Goal: Information Seeking & Learning: Check status

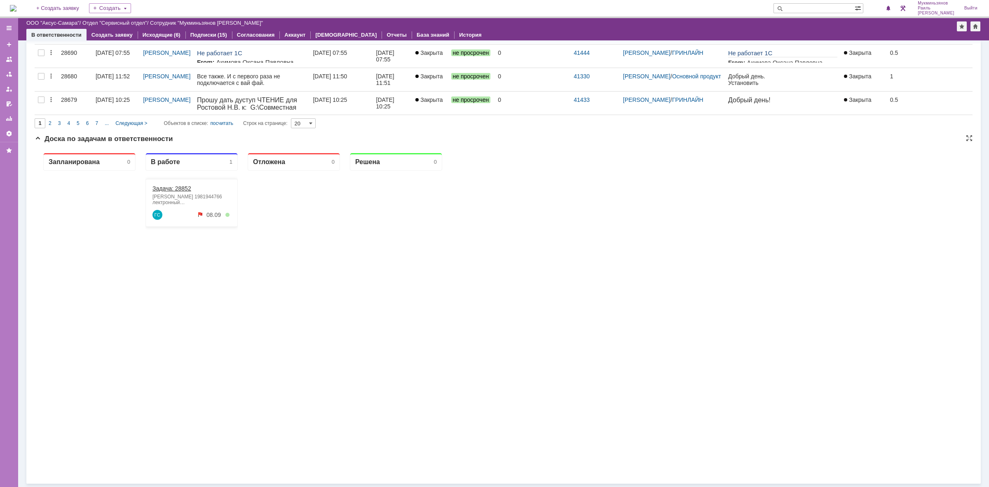
click at [180, 191] on link "Задача: 28852" at bounding box center [172, 188] width 39 height 7
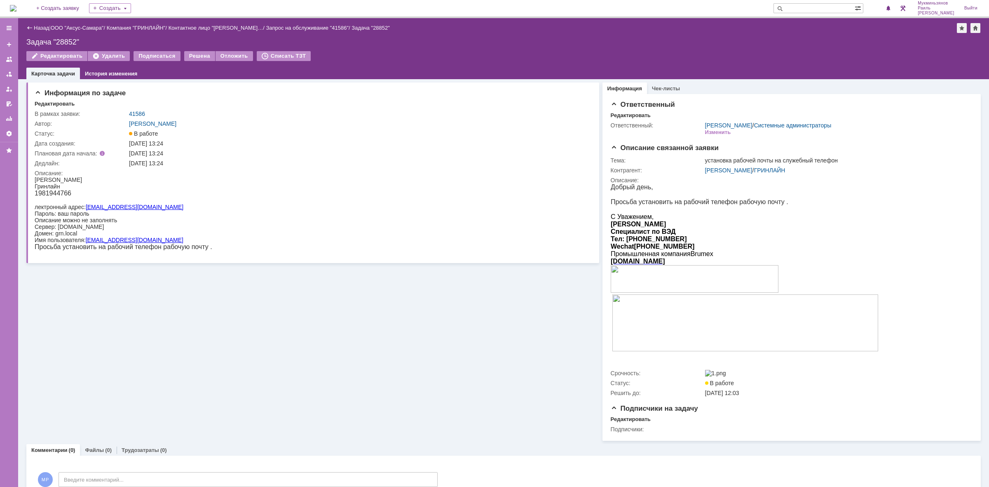
click at [16, 9] on img at bounding box center [13, 8] width 7 height 7
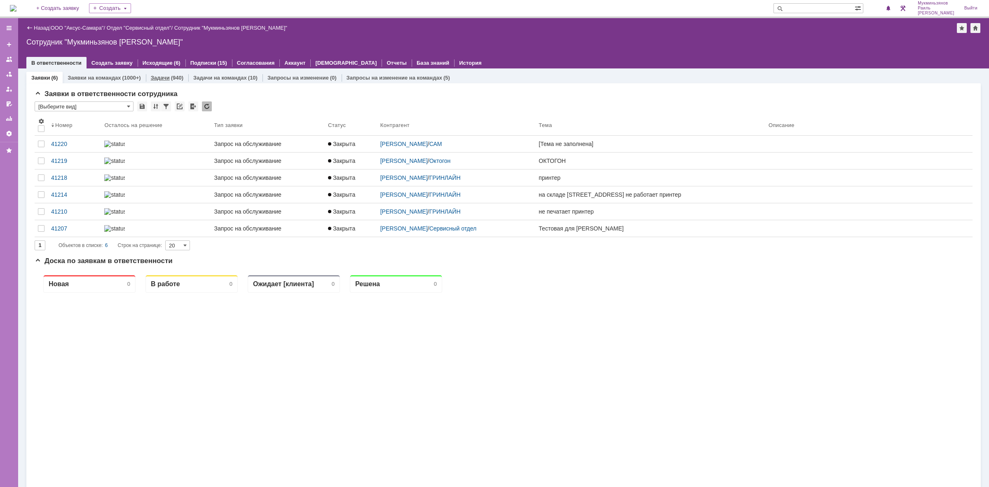
click at [174, 77] on div "(940)" at bounding box center [177, 78] width 12 height 6
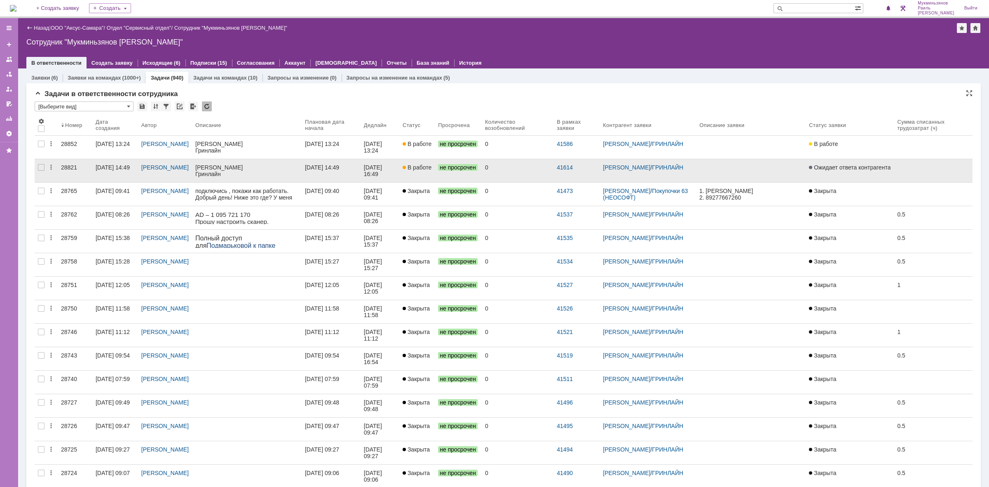
click at [390, 173] on div "[DATE] 16:49" at bounding box center [380, 170] width 32 height 13
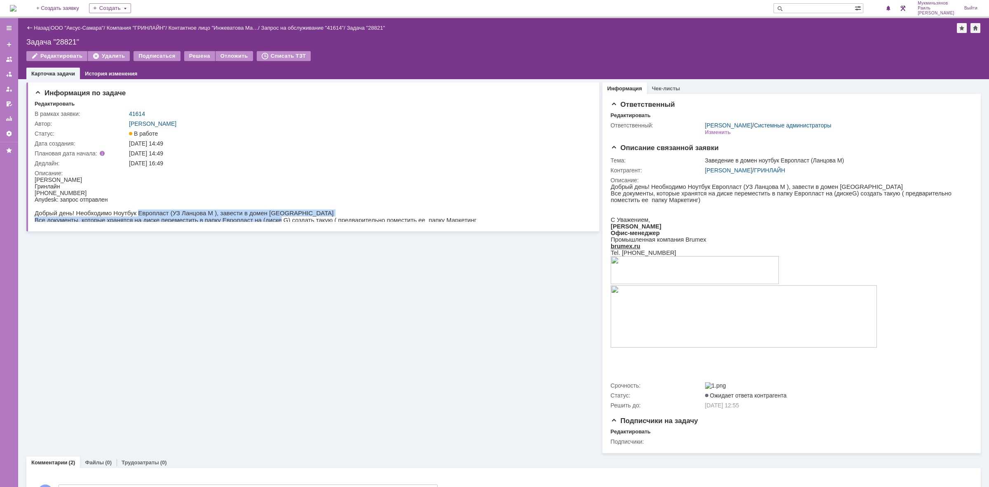
drag, startPoint x: 130, startPoint y: 208, endPoint x: 258, endPoint y: 220, distance: 128.7
click at [258, 220] on body "Инжеватова Марина Гринлайн +7(964)982-45-51 Anydesk: запрос отправлен Добрый де…" at bounding box center [256, 199] width 442 height 47
click at [16, 5] on img at bounding box center [13, 8] width 7 height 7
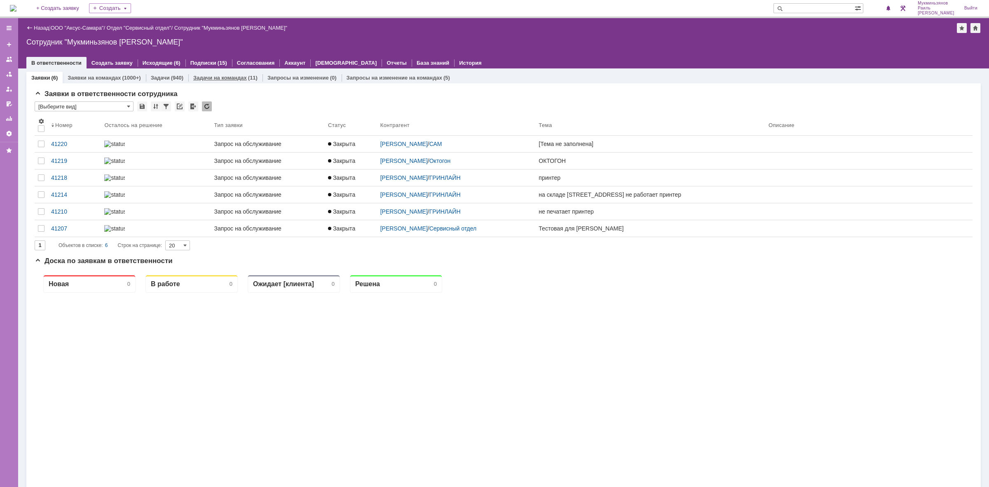
click at [168, 80] on div "Задачи (940)" at bounding box center [167, 78] width 42 height 12
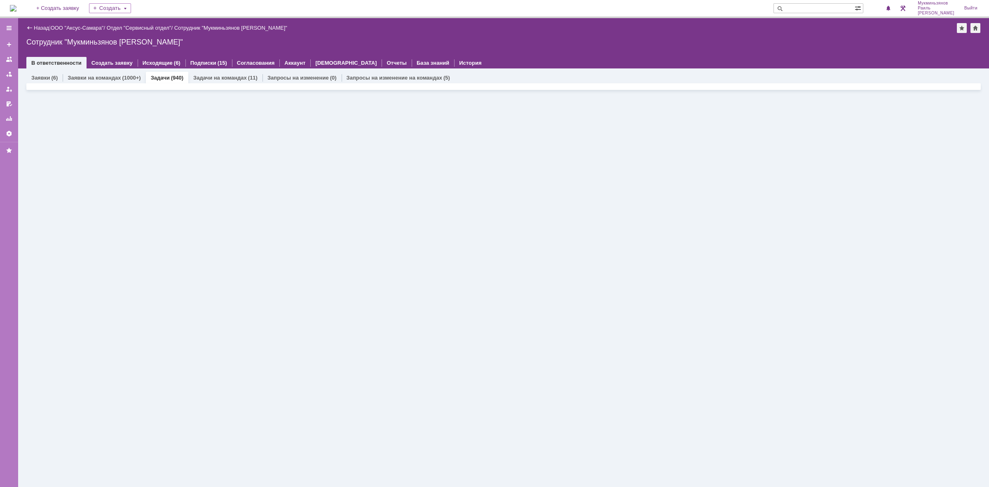
scroll to position [403, 0]
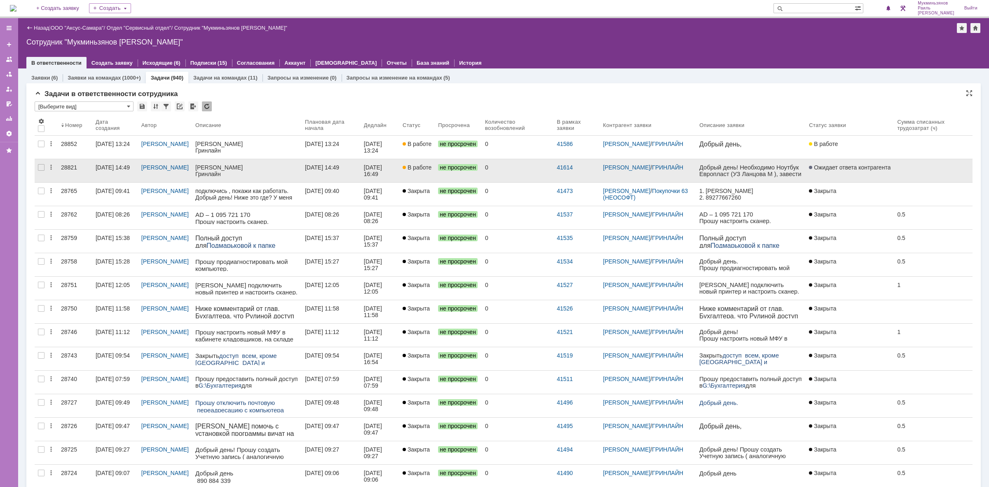
click at [396, 176] on div "[DATE] 16:49" at bounding box center [380, 170] width 32 height 13
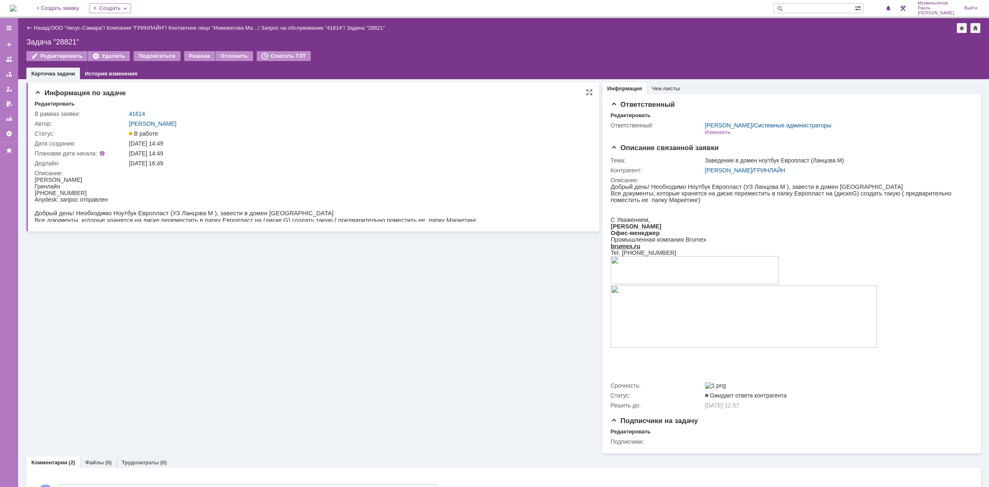
click at [385, 223] on div at bounding box center [311, 199] width 552 height 47
click at [34, 12] on div "На домашнюю + Создать заявку Создать Мукминьзянов Раиль Рамильевич Выйти" at bounding box center [494, 9] width 989 height 18
click at [16, 9] on img at bounding box center [13, 8] width 7 height 7
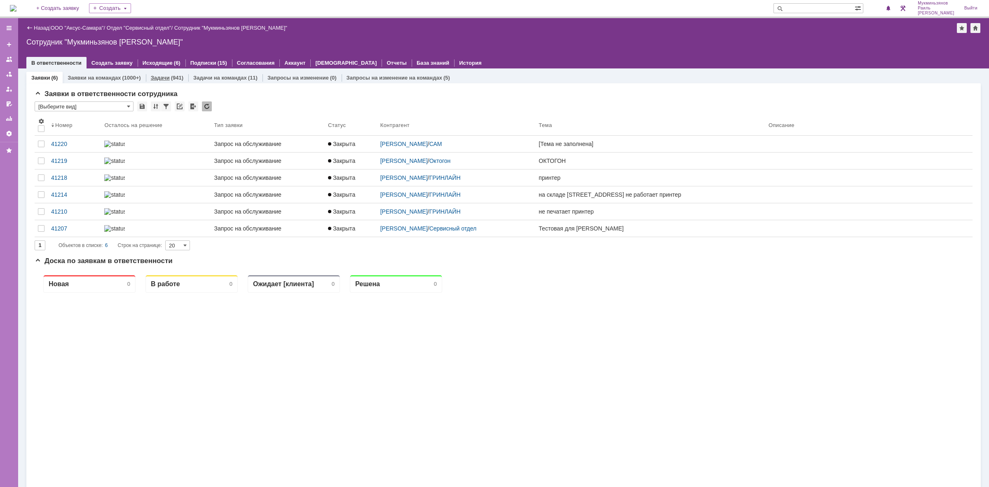
click at [167, 77] on link "Задачи" at bounding box center [160, 78] width 19 height 6
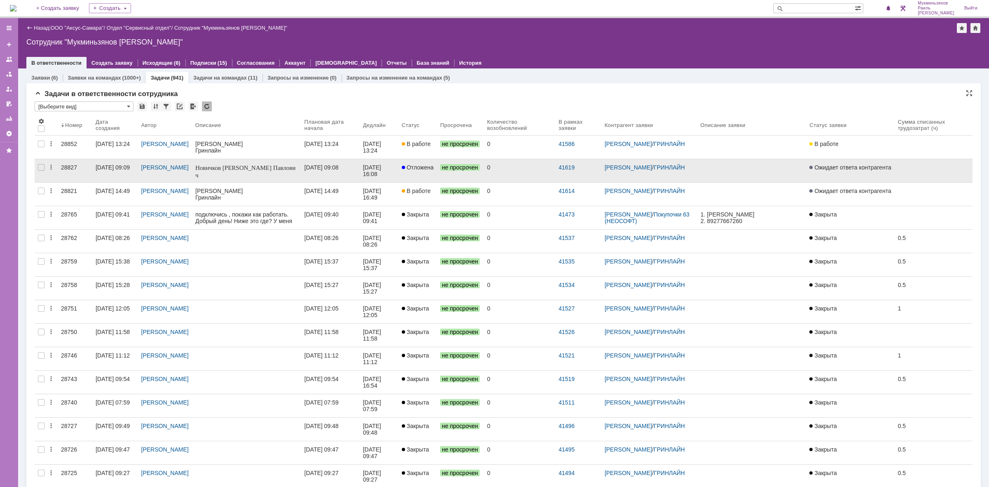
click at [339, 169] on div "[DATE] 09:08" at bounding box center [322, 167] width 34 height 7
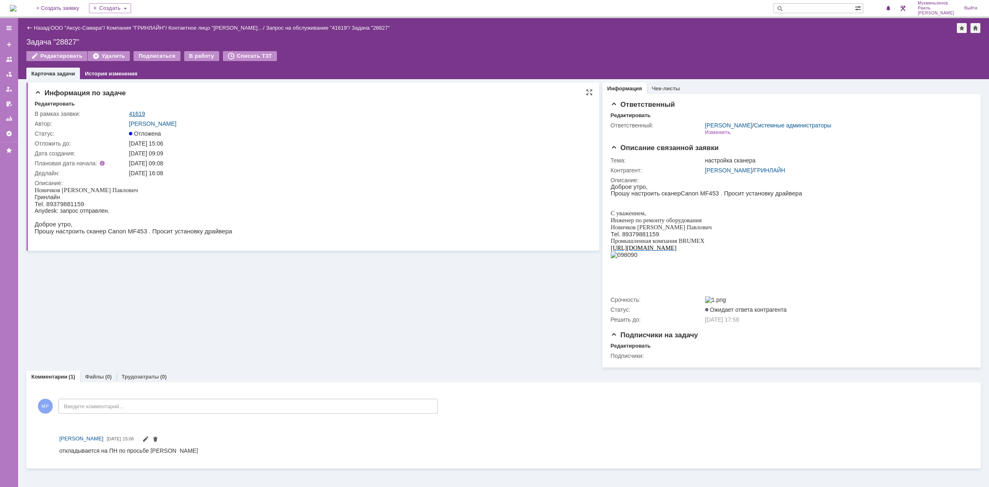
click at [138, 110] on link "41619" at bounding box center [137, 113] width 16 height 7
click at [16, 12] on img at bounding box center [13, 8] width 7 height 7
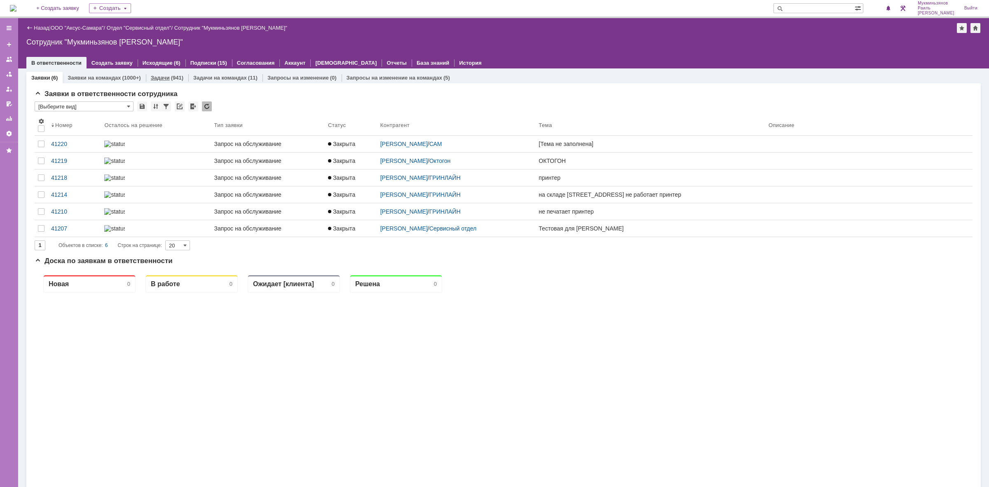
click at [167, 75] on link "Задачи" at bounding box center [160, 78] width 19 height 6
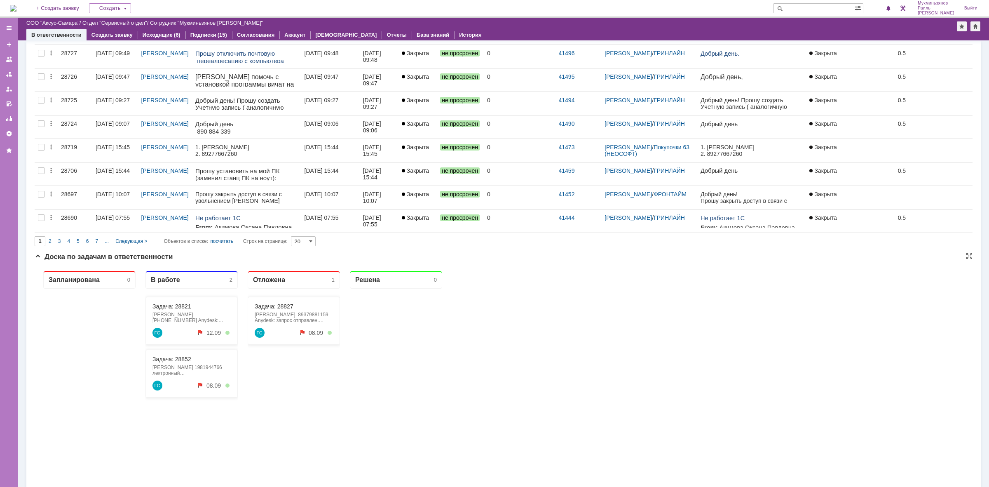
scroll to position [361, 0]
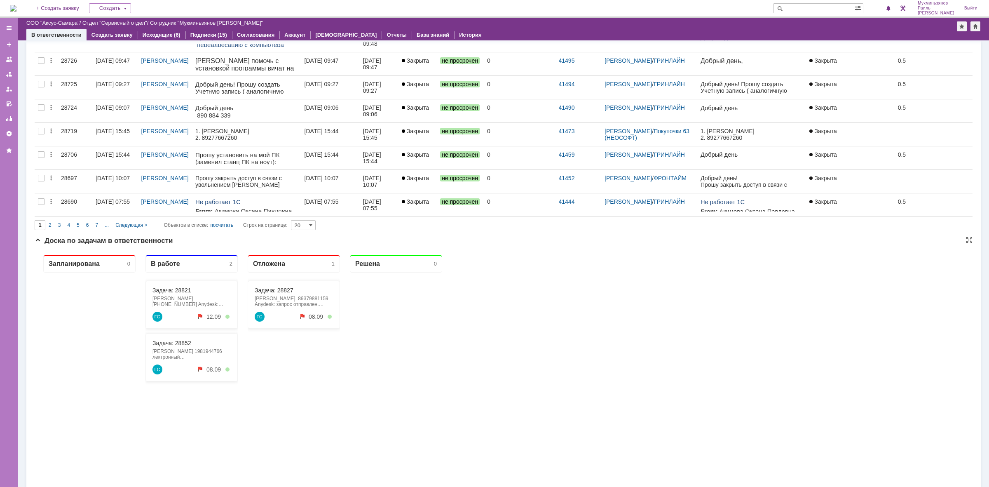
click at [273, 290] on link "Задача: 28827" at bounding box center [274, 290] width 39 height 7
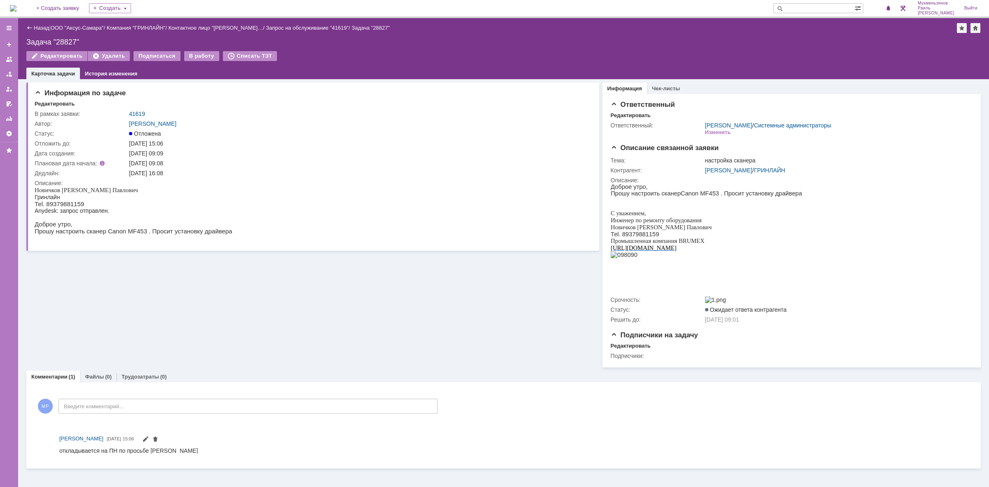
click at [361, 329] on div "Информация по задаче Редактировать В рамках заявки: 41619 Автор: [PERSON_NAME]:…" at bounding box center [312, 223] width 573 height 288
drag, startPoint x: 178, startPoint y: 108, endPoint x: 119, endPoint y: 116, distance: 60.3
click at [119, 116] on tr "В рамках заявки: 41619" at bounding box center [311, 114] width 552 height 10
copy tr "41619"
click at [16, 5] on img at bounding box center [13, 8] width 7 height 7
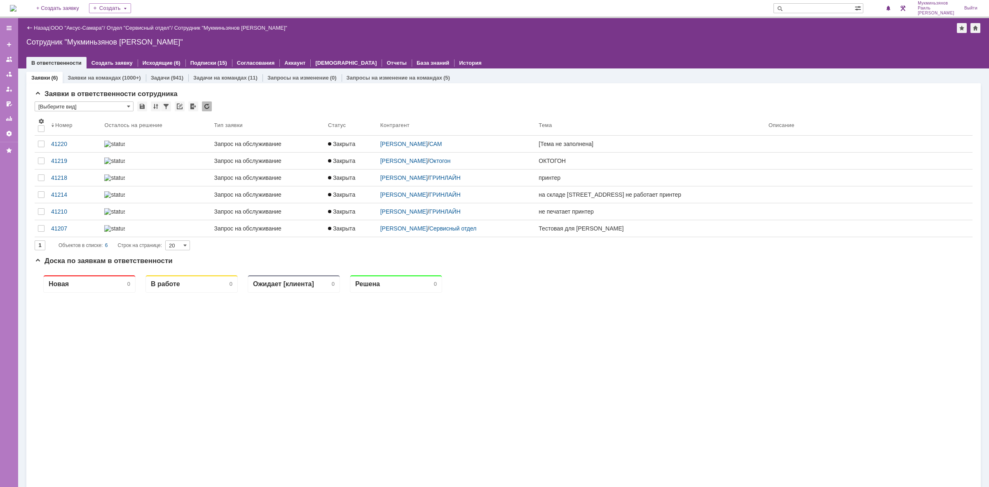
click at [163, 69] on div "Заявки (6) Заявки на командах (1000+) Задачи (941) Задачи на командах (11) Запр…" at bounding box center [503, 336] width 955 height 537
click at [165, 75] on link "Задачи" at bounding box center [160, 78] width 19 height 6
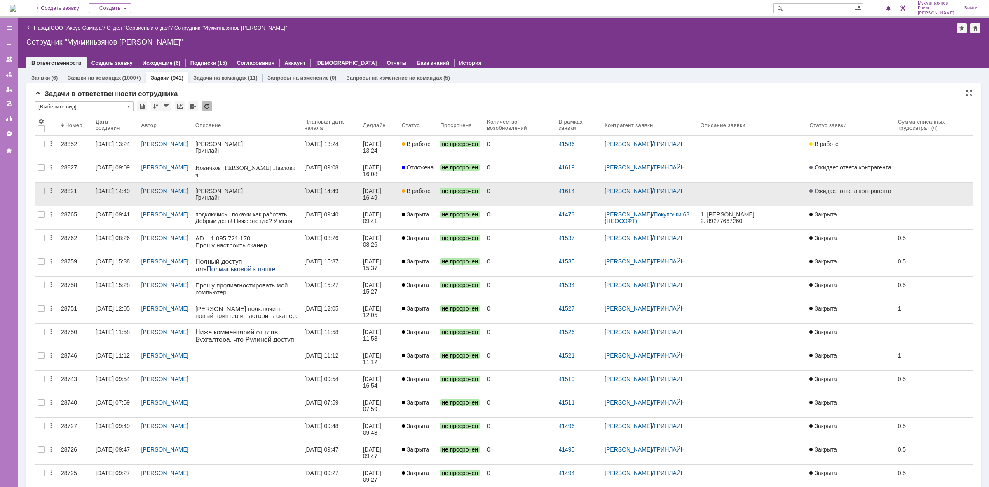
click at [376, 193] on div "[DATE] 16:49" at bounding box center [373, 194] width 20 height 13
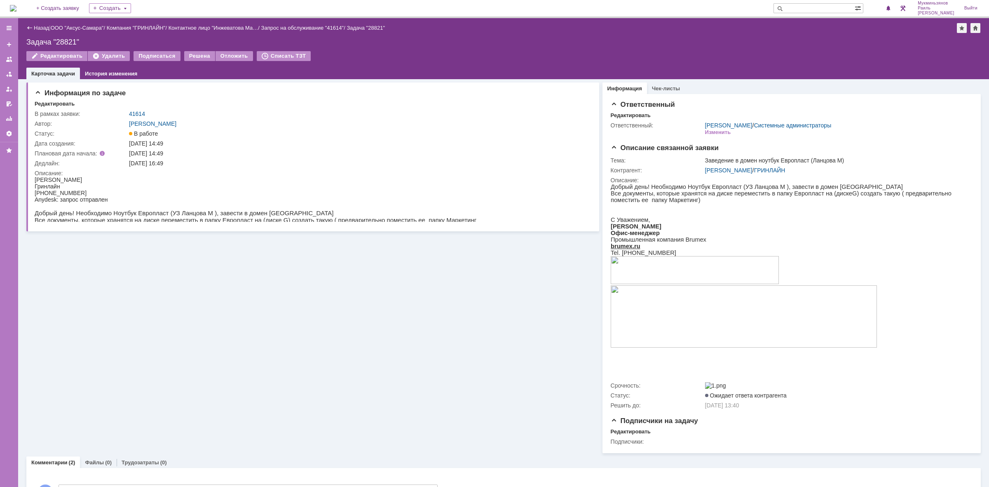
click at [16, 9] on img at bounding box center [13, 8] width 7 height 7
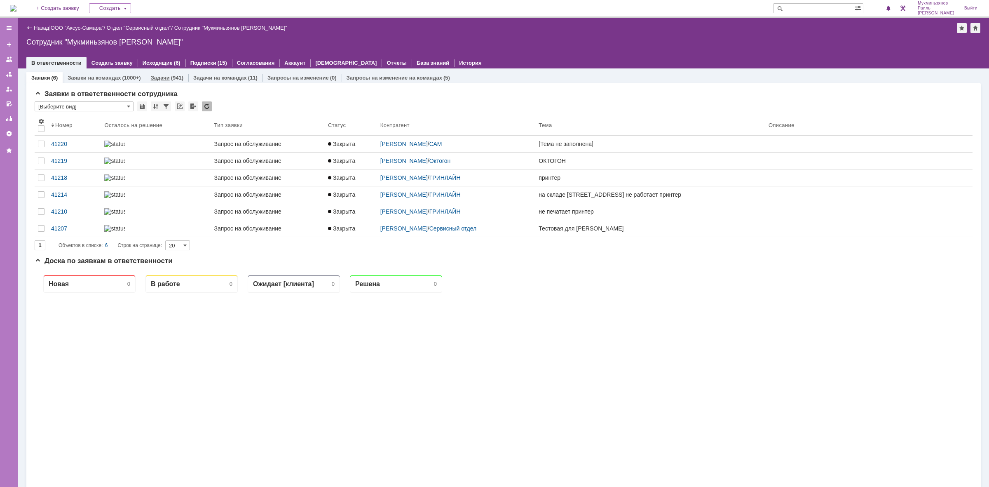
click at [161, 75] on link "Задачи" at bounding box center [160, 78] width 19 height 6
